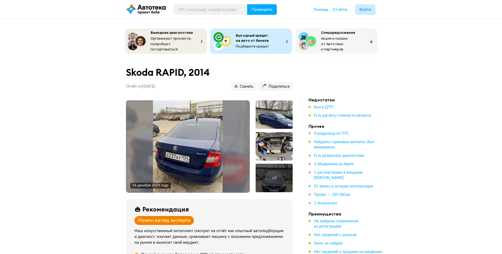
click at [318, 117] on ul "Недостатки Был в ДТП Есть расчёты стоимости ремонта Прочее 4 владельца по ПТС Н…" at bounding box center [345, 212] width 74 height 230
click at [319, 114] on span "Есть расчёты стоимости ремонта" at bounding box center [342, 116] width 57 height 4
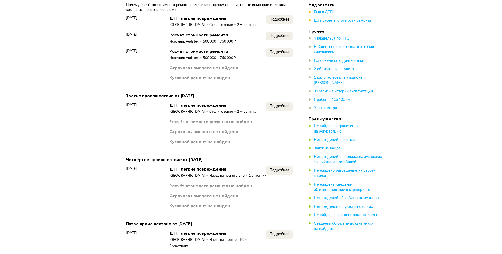
scroll to position [834, 0]
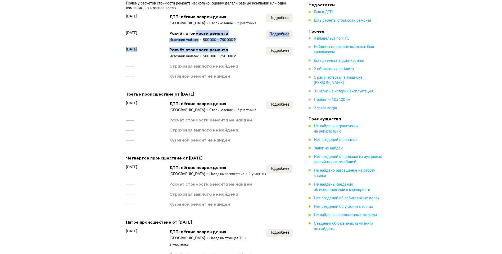
drag, startPoint x: 200, startPoint y: 34, endPoint x: 234, endPoint y: 45, distance: 35.6
click at [234, 45] on div "[DATE] ДТП: лёгкие повреждения [GEOGRAPHIC_DATA] Столкновение 2 участника Подро…" at bounding box center [209, 46] width 167 height 65
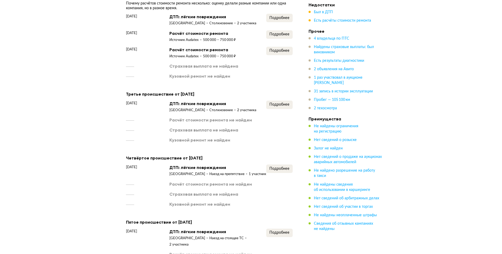
drag, startPoint x: 234, startPoint y: 45, endPoint x: 243, endPoint y: 77, distance: 33.4
click at [242, 76] on div "Кузовной ремонт не найден" at bounding box center [209, 76] width 167 height 6
